Goal: Find specific page/section: Find specific page/section

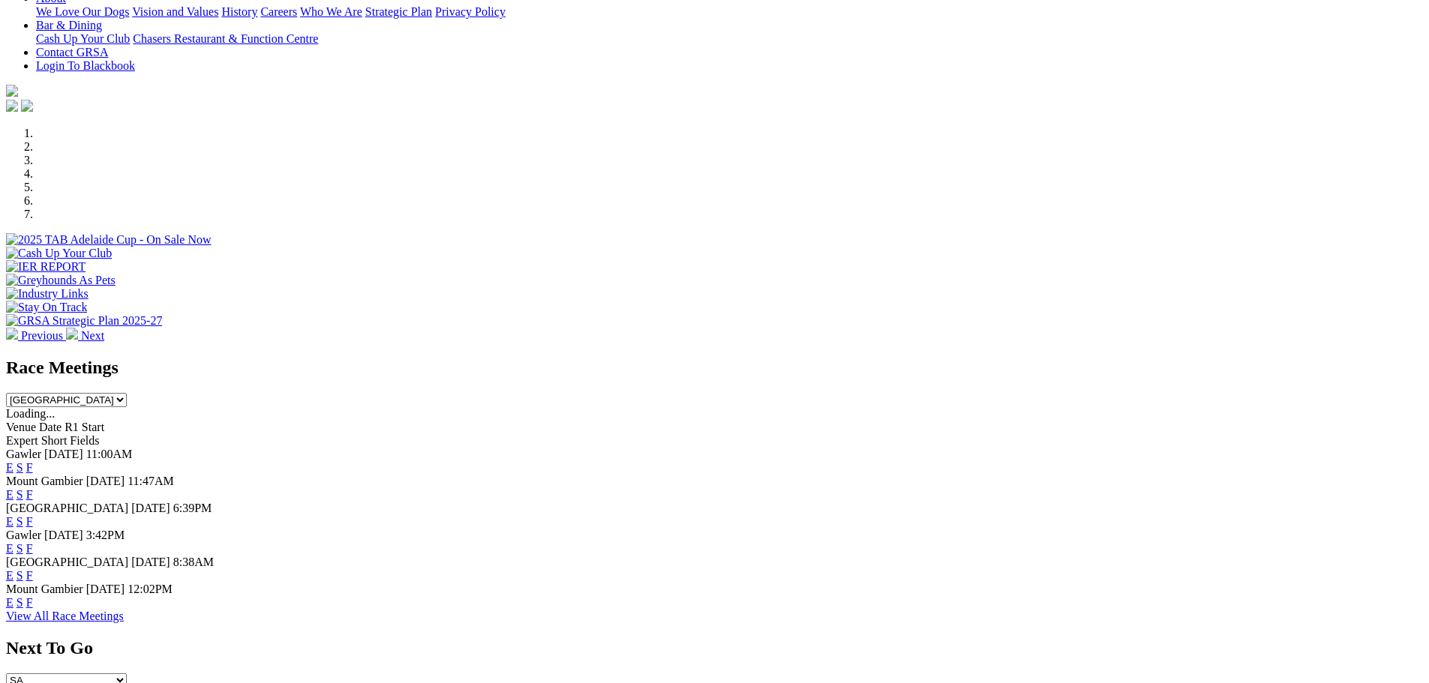
scroll to position [296, 0]
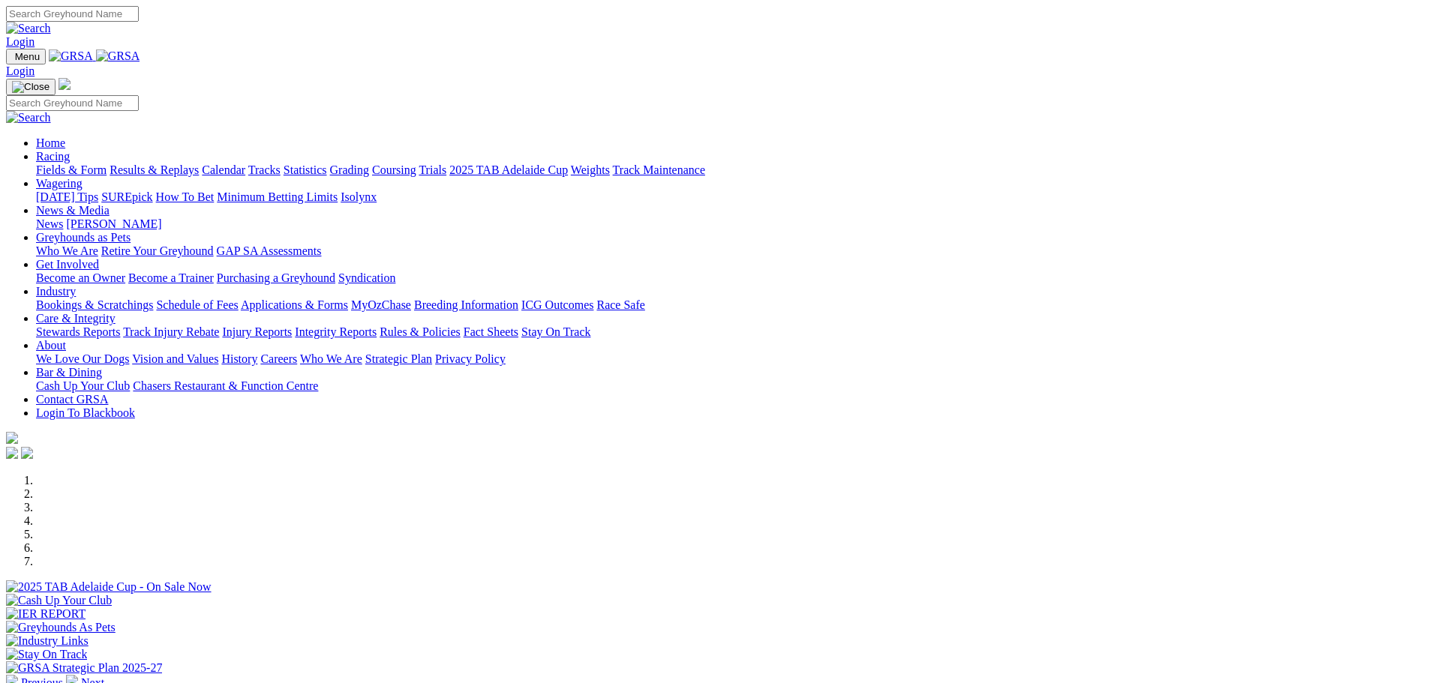
scroll to position [600, 0]
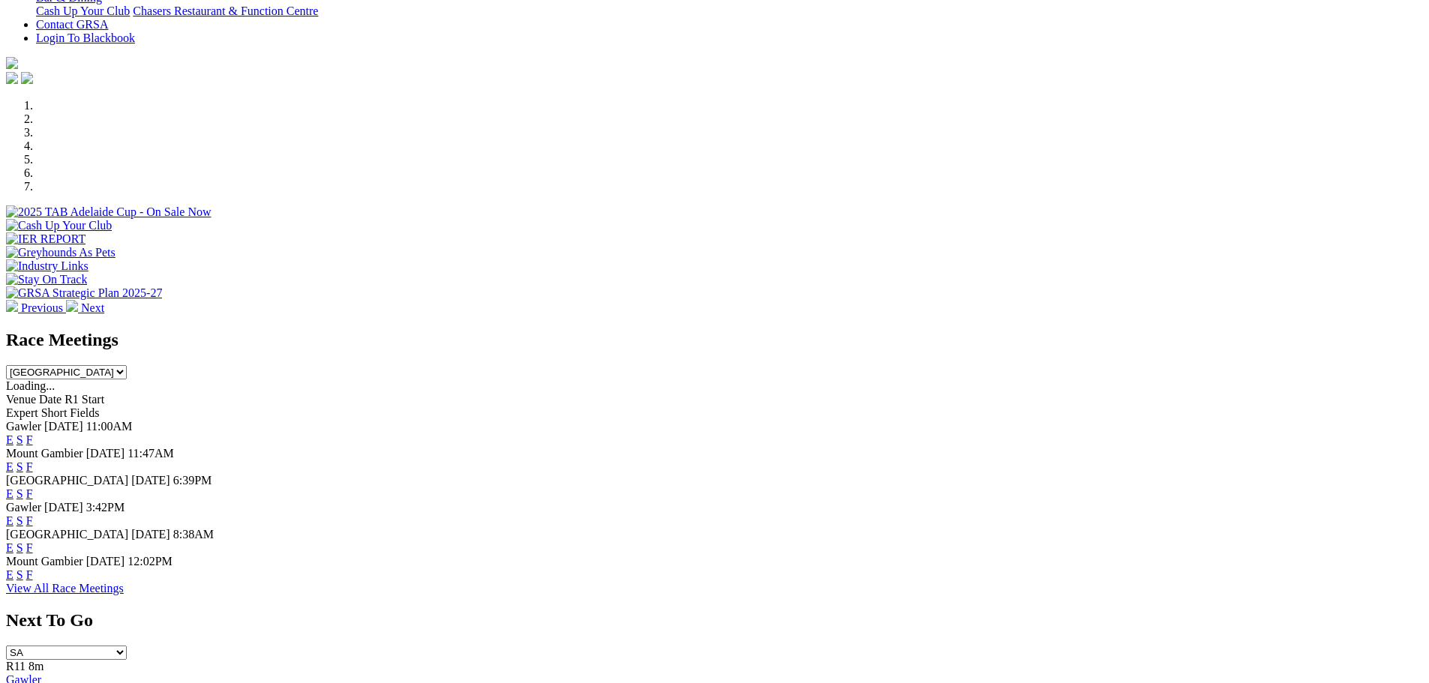
click at [33, 542] on link "F" at bounding box center [29, 548] width 7 height 13
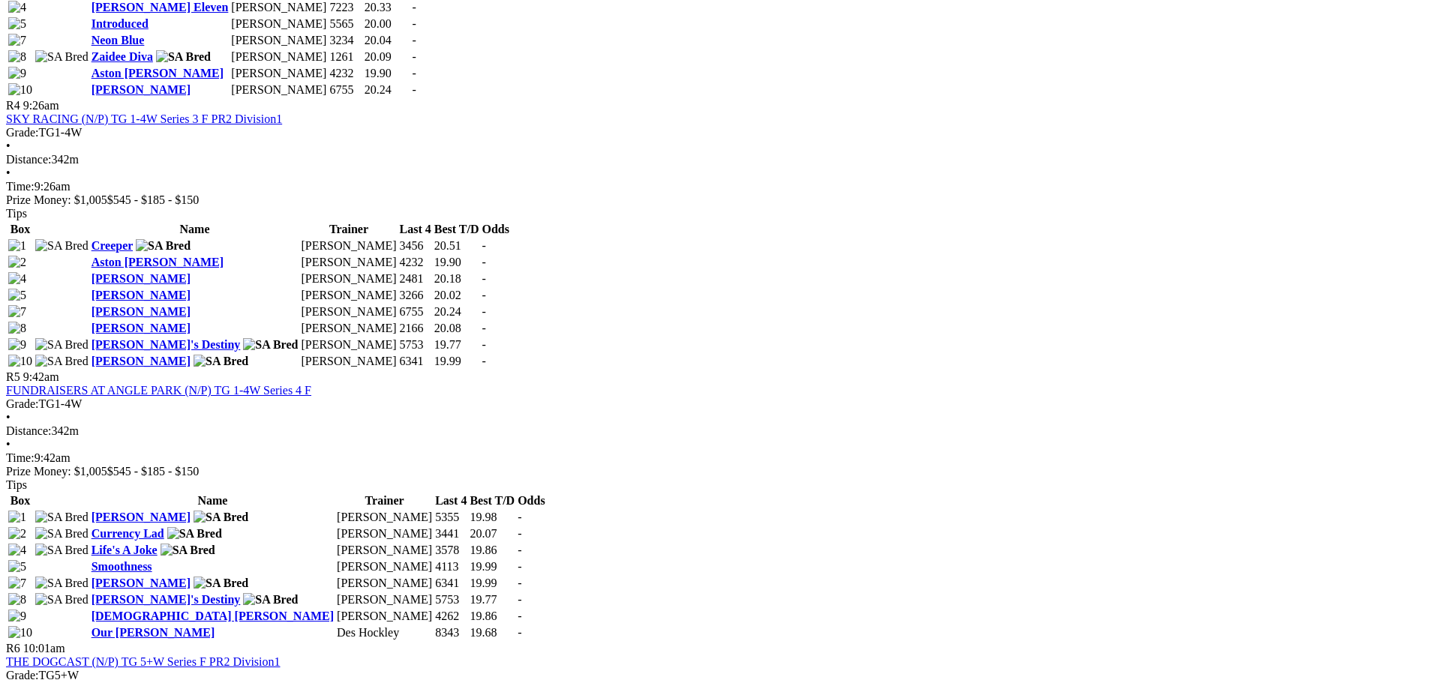
scroll to position [1425, 0]
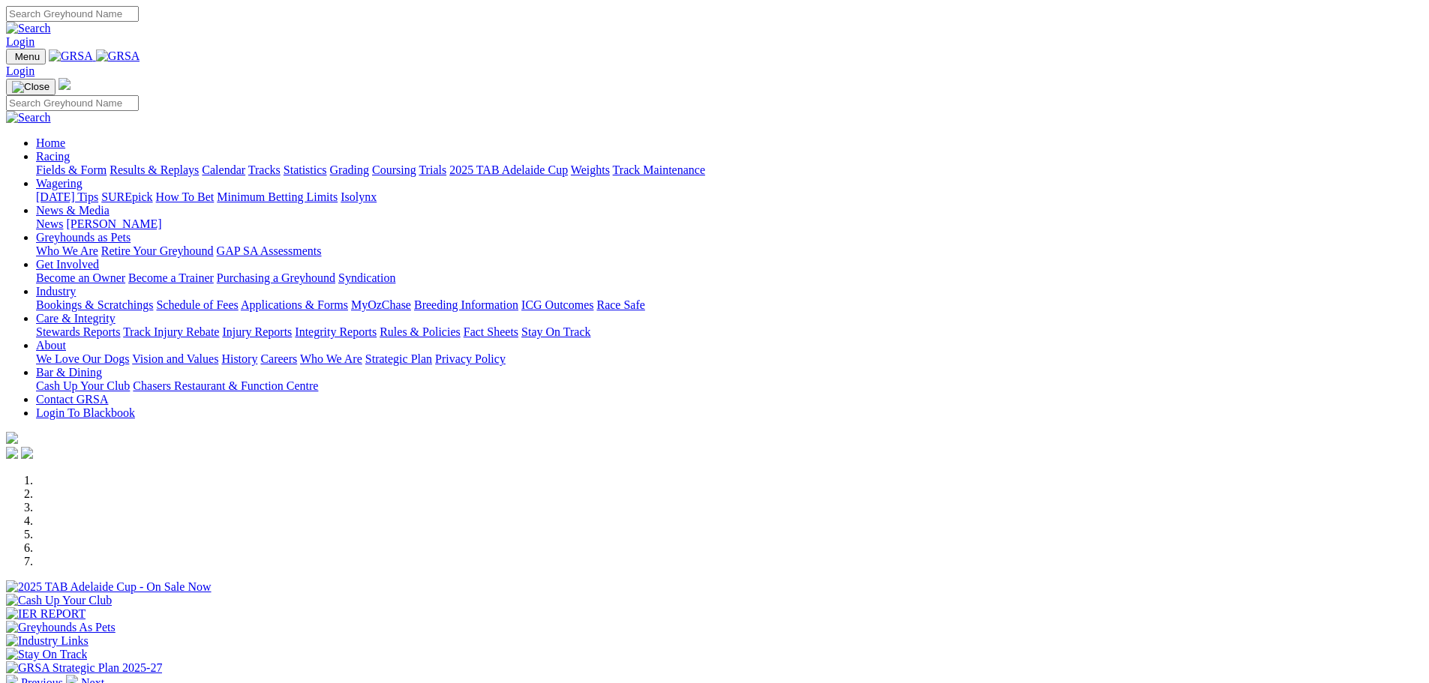
scroll to position [375, 0]
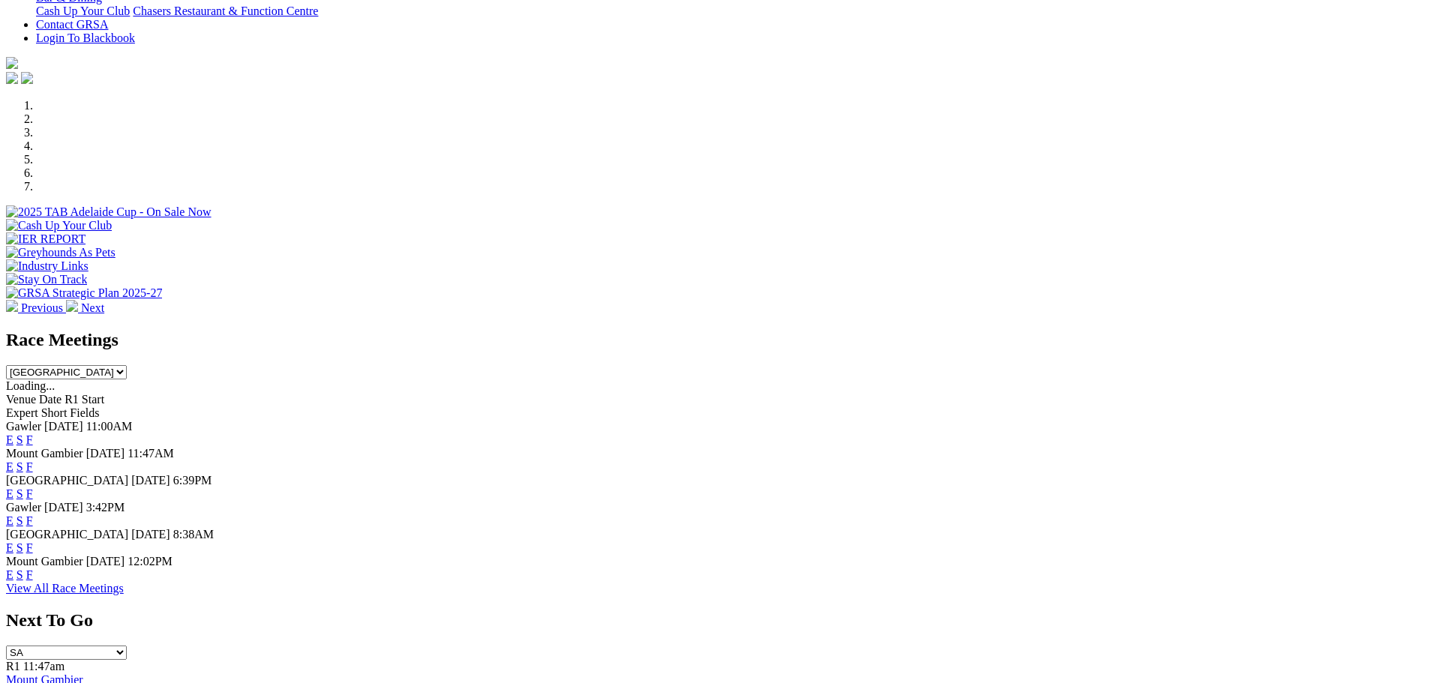
click at [33, 542] on link "F" at bounding box center [29, 548] width 7 height 13
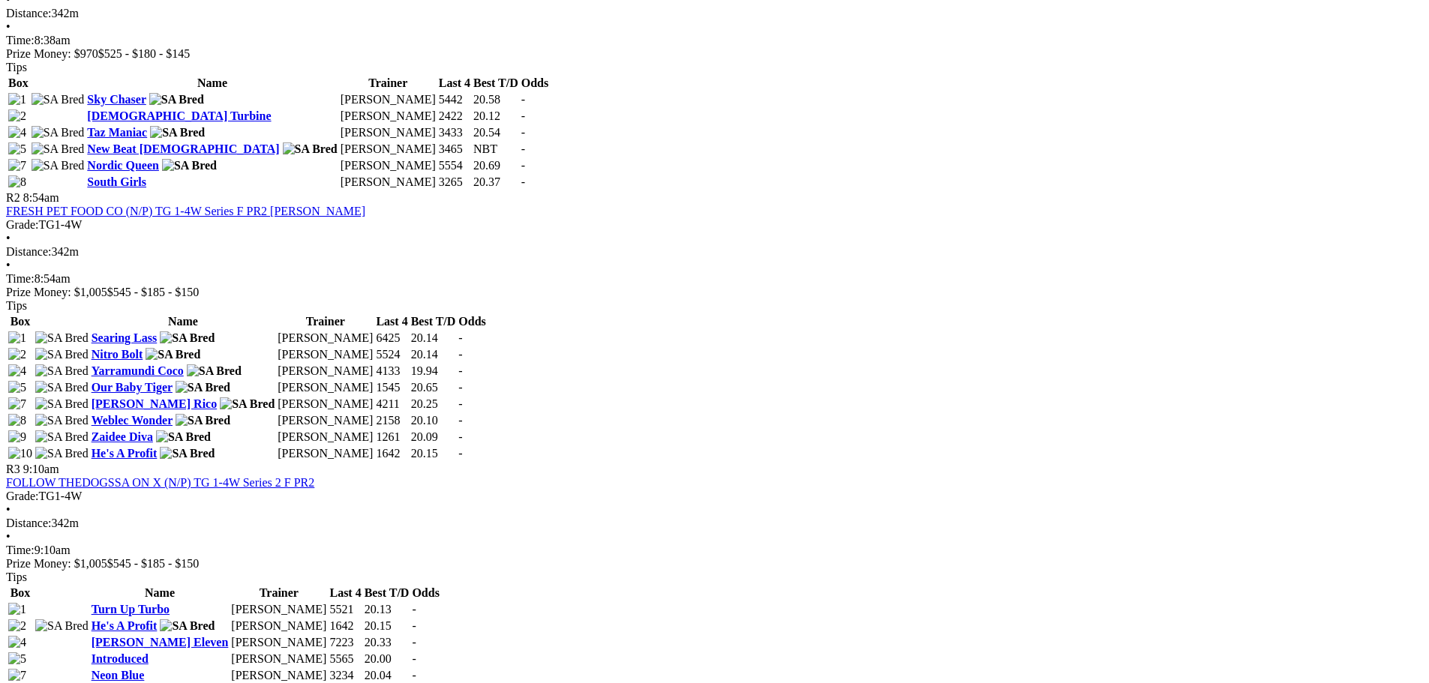
scroll to position [1200, 0]
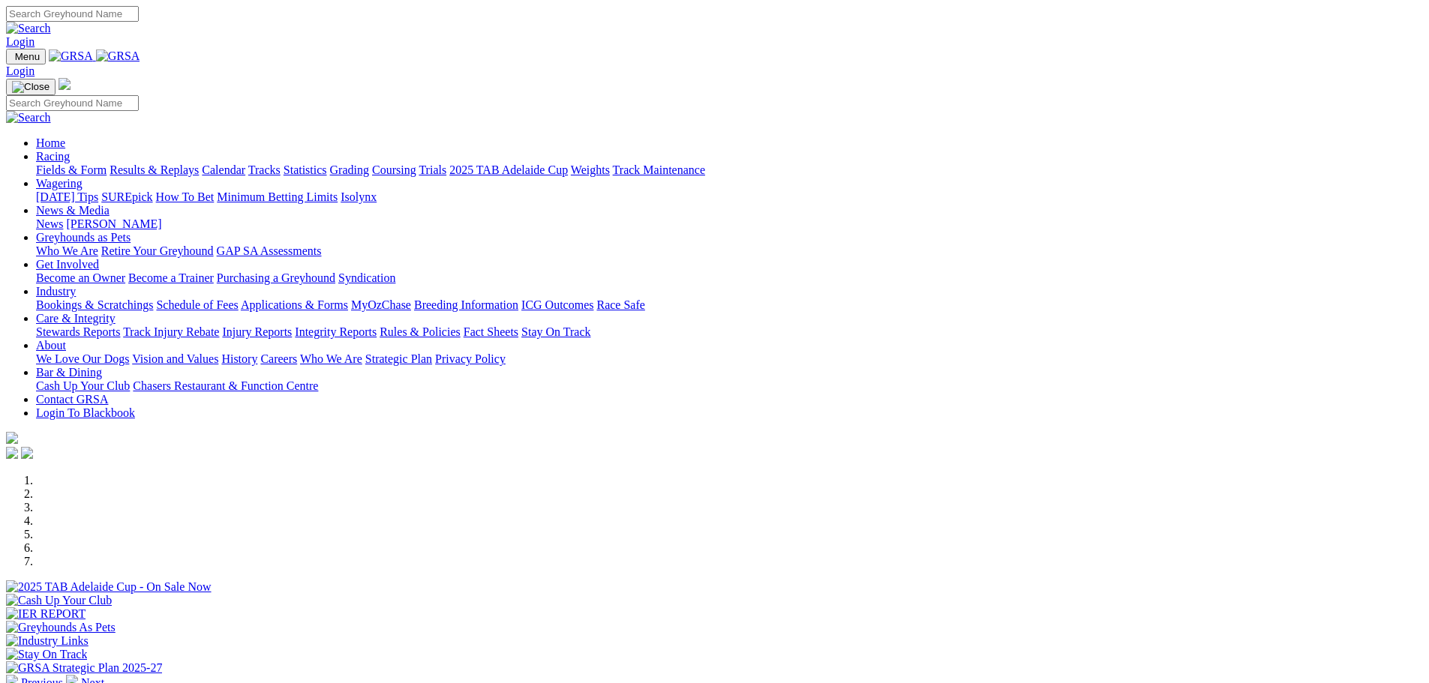
scroll to position [375, 0]
